Goal: Task Accomplishment & Management: Manage account settings

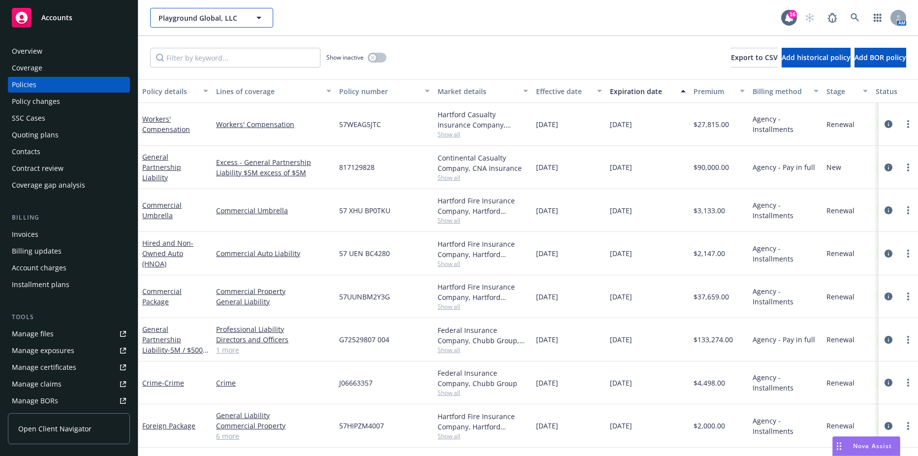
click at [201, 18] on span "Playground Global, LLC" at bounding box center [200, 18] width 85 height 10
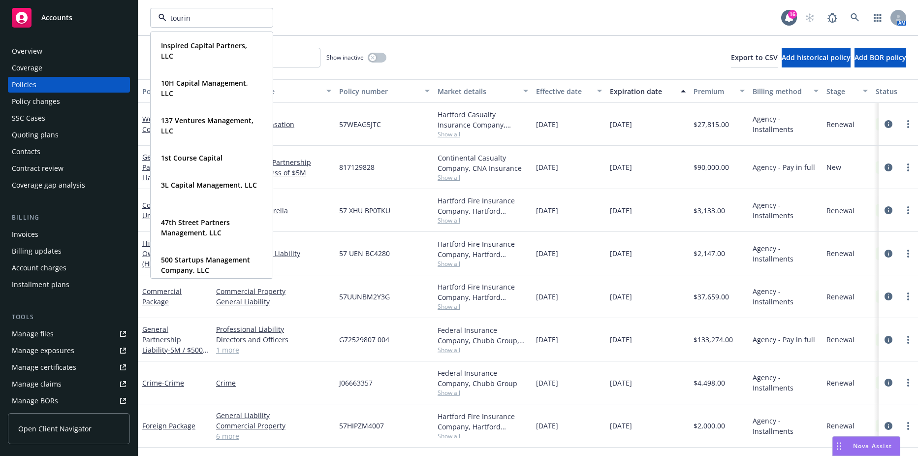
type input "touring"
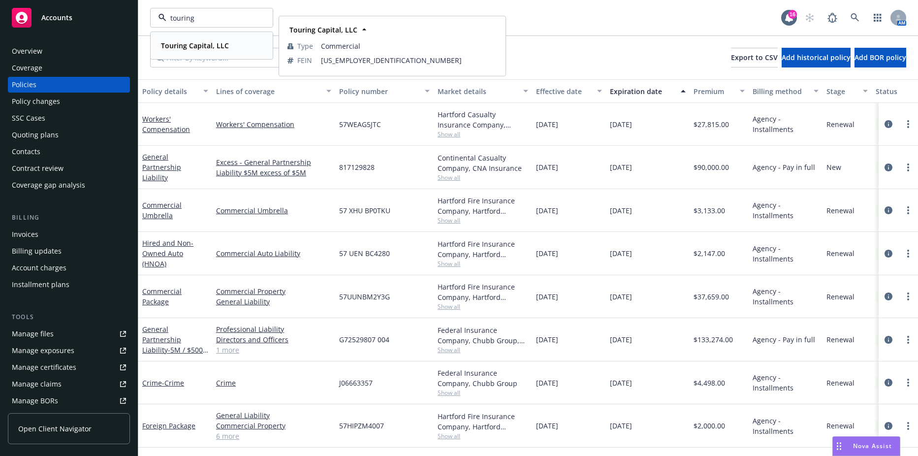
click at [187, 42] on strong "Touring Capital, LLC" at bounding box center [195, 45] width 68 height 9
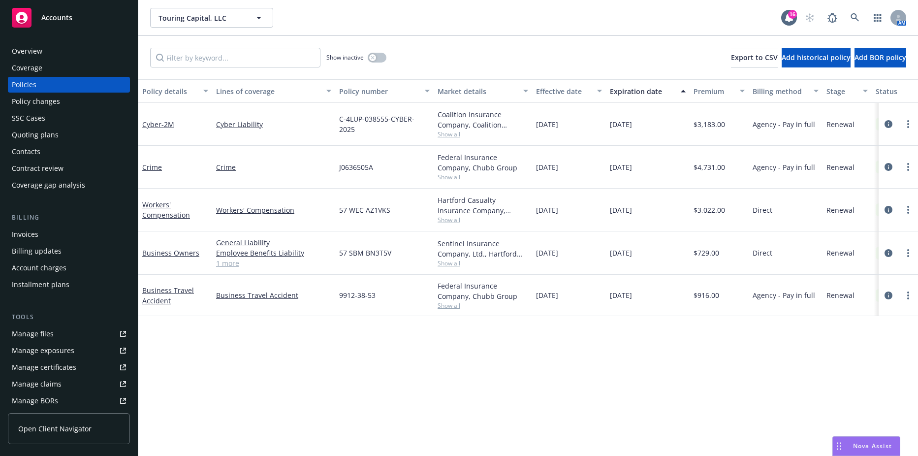
click at [70, 231] on div "Invoices" at bounding box center [69, 234] width 114 height 16
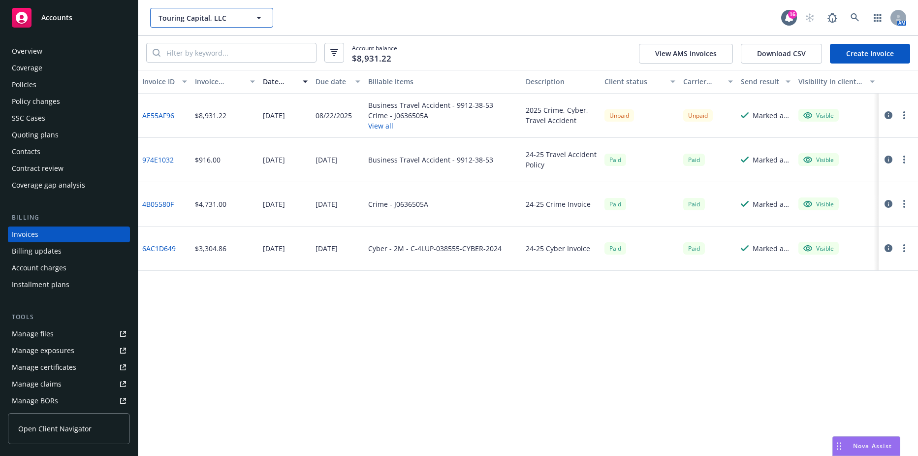
click at [224, 20] on span "Touring Capital, LLC" at bounding box center [200, 18] width 85 height 10
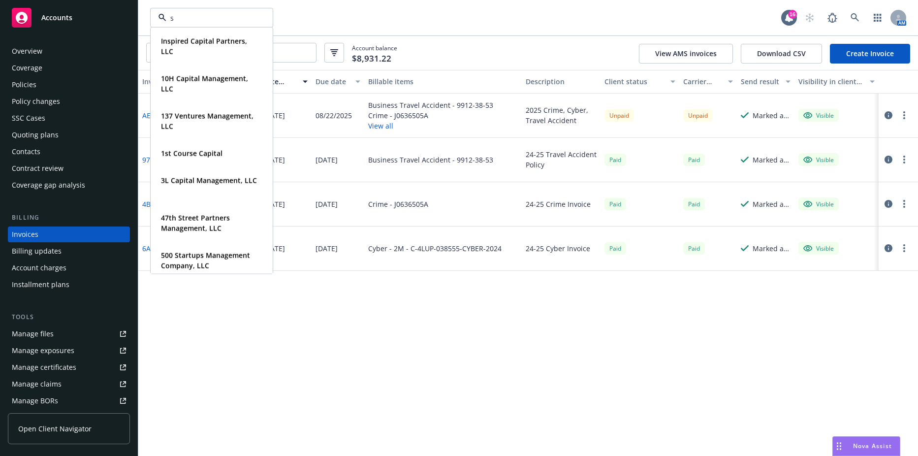
type input "sv"
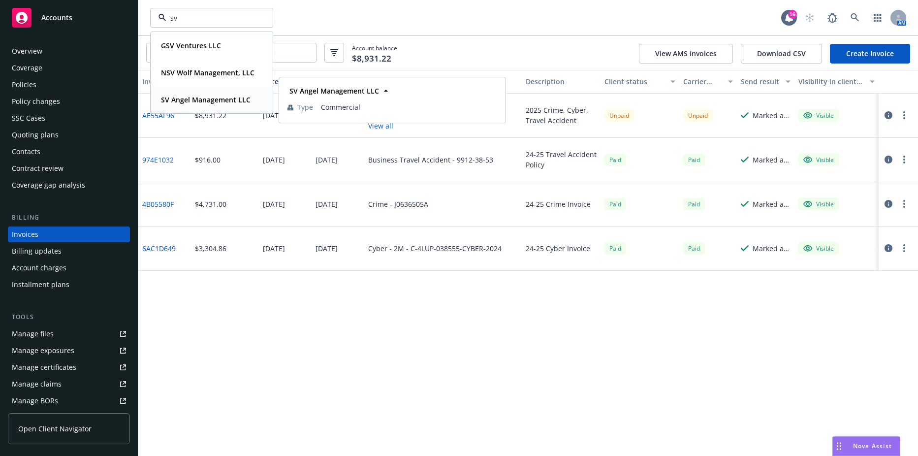
click at [200, 100] on strong "SV Angel Management LLC" at bounding box center [206, 99] width 90 height 9
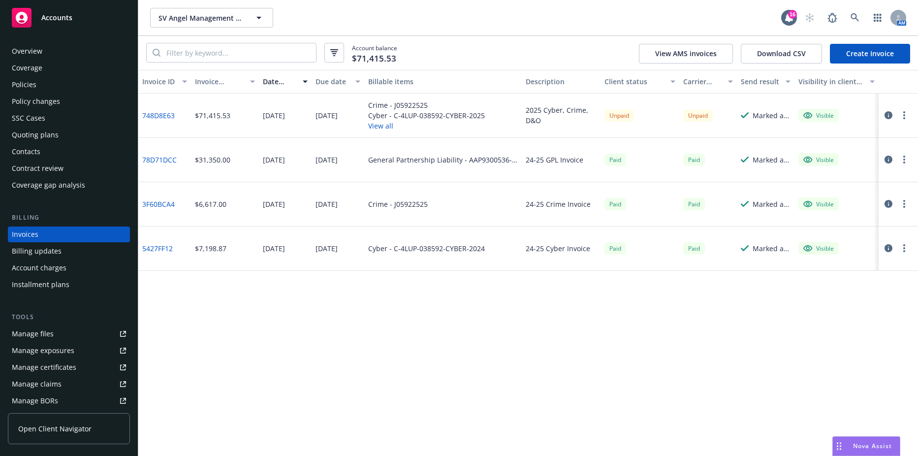
click at [56, 152] on div "Contacts" at bounding box center [69, 152] width 114 height 16
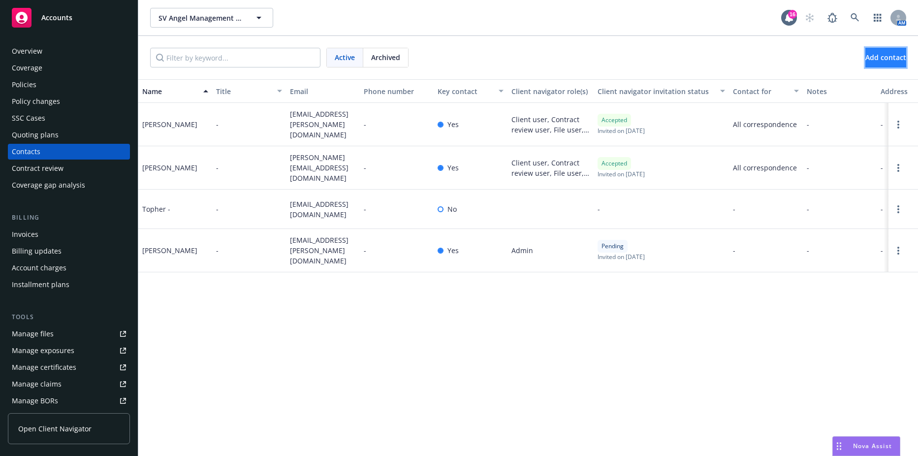
click at [865, 50] on button "Add contact" at bounding box center [885, 58] width 41 height 20
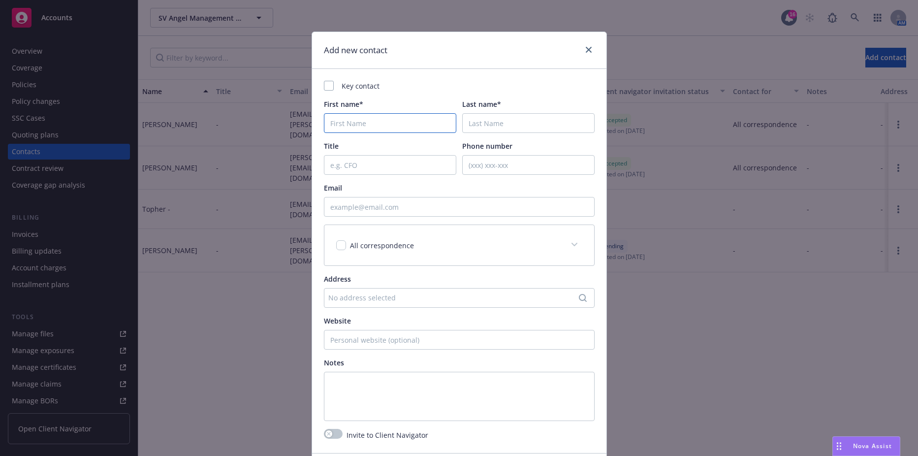
click at [399, 123] on input "First name*" at bounding box center [390, 123] width 132 height 20
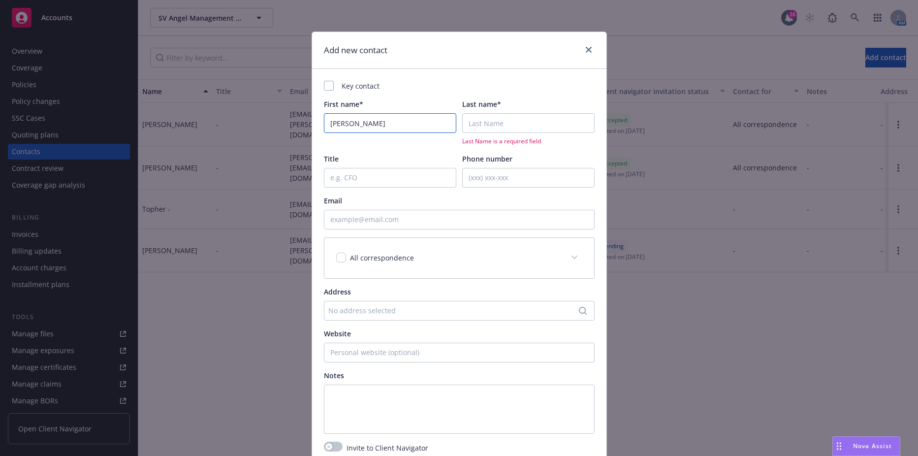
type input "[PERSON_NAME]"
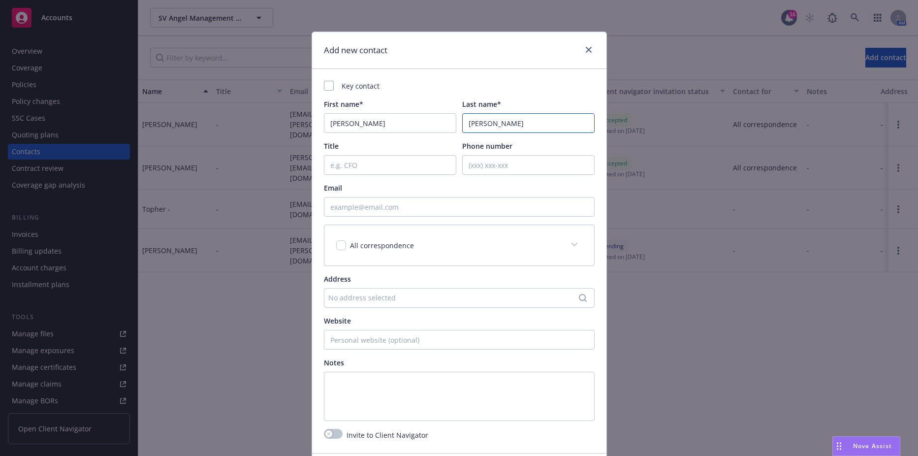
type input "[PERSON_NAME]"
click at [431, 213] on input "Email" at bounding box center [459, 207] width 271 height 20
paste input "[PERSON_NAME][EMAIL_ADDRESS][DOMAIN_NAME]"
type input "[PERSON_NAME][EMAIL_ADDRESS][DOMAIN_NAME]"
click at [336, 250] on div "All correspondence" at bounding box center [447, 245] width 222 height 10
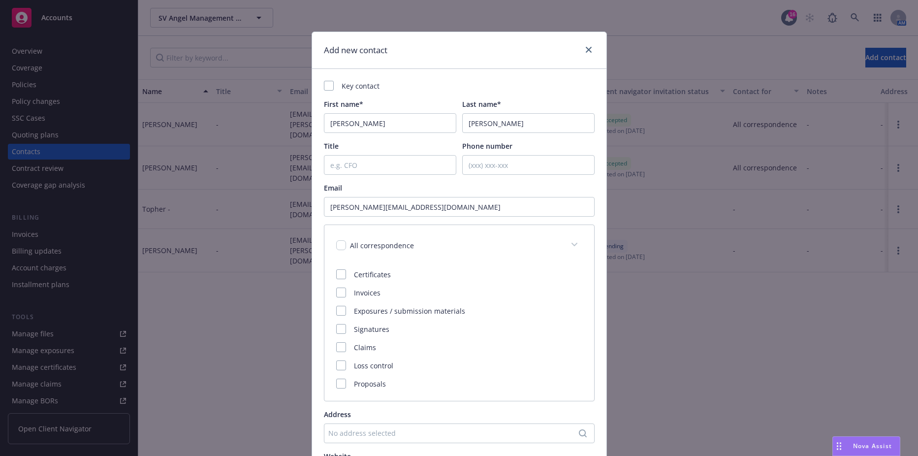
click at [340, 250] on div "All correspondence" at bounding box center [447, 245] width 222 height 10
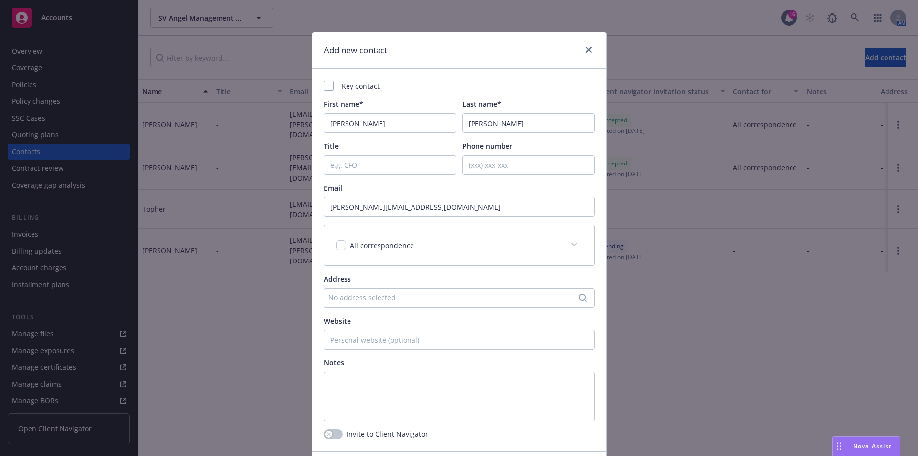
click at [330, 244] on div "All correspondence" at bounding box center [459, 245] width 270 height 40
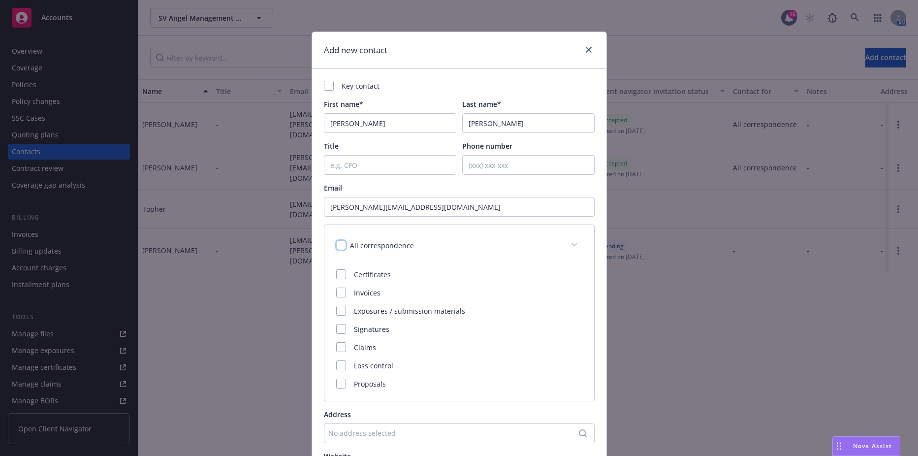
click at [337, 246] on input "checkbox" at bounding box center [341, 245] width 10 height 10
checkbox input "true"
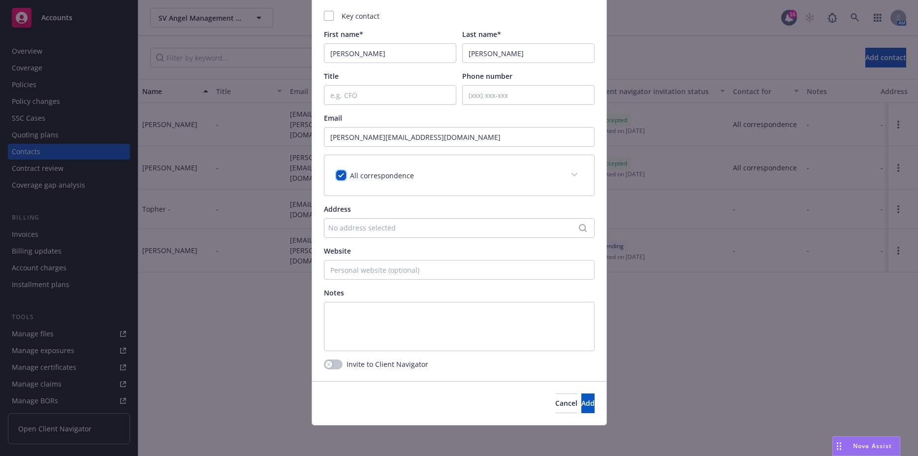
scroll to position [71, 0]
click at [581, 409] on button "Add" at bounding box center [587, 402] width 13 height 20
